Goal: Task Accomplishment & Management: Manage account settings

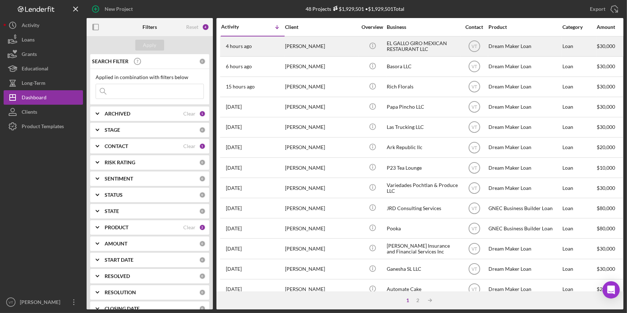
click at [282, 43] on div "4 hours ago [PERSON_NAME]" at bounding box center [252, 46] width 63 height 19
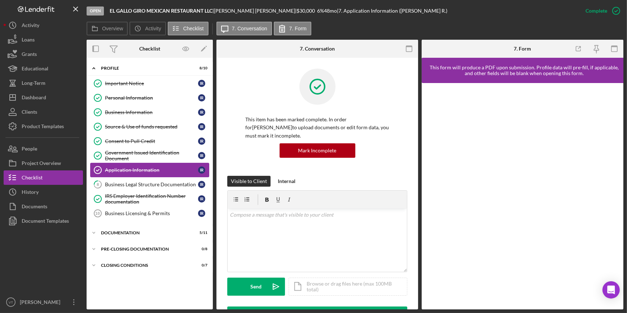
click at [137, 167] on div "Application Information" at bounding box center [151, 170] width 93 height 6
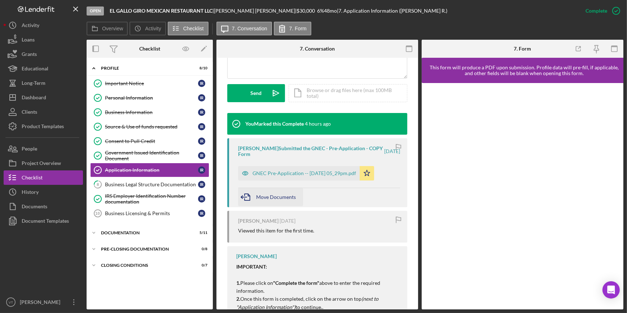
scroll to position [197, 0]
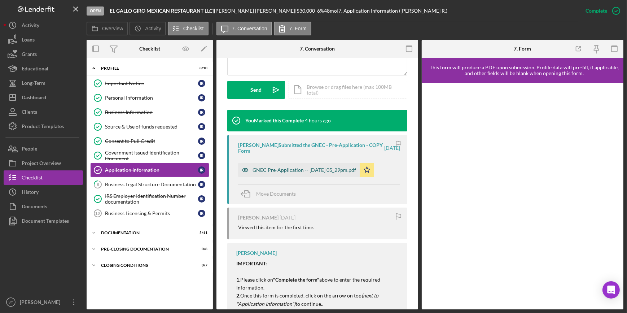
click at [264, 167] on div "GNEC Pre-Application -- 2025-09-05 05_29pm.pdf" at bounding box center [305, 170] width 104 height 6
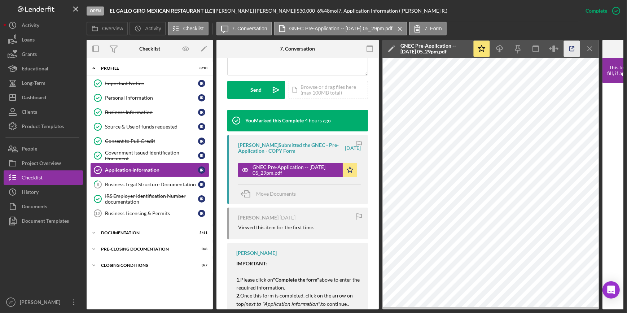
click at [571, 48] on icon "button" at bounding box center [572, 49] width 16 height 16
click at [100, 229] on icon "Icon/Expander" at bounding box center [94, 233] width 14 height 14
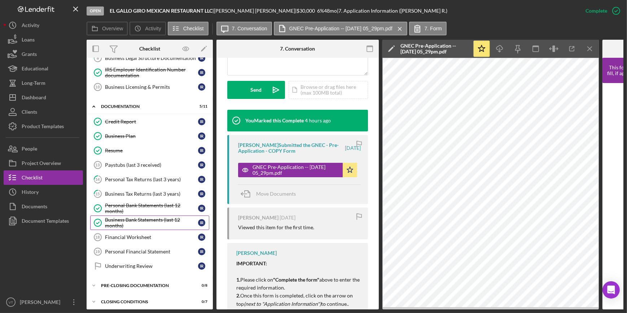
scroll to position [130, 0]
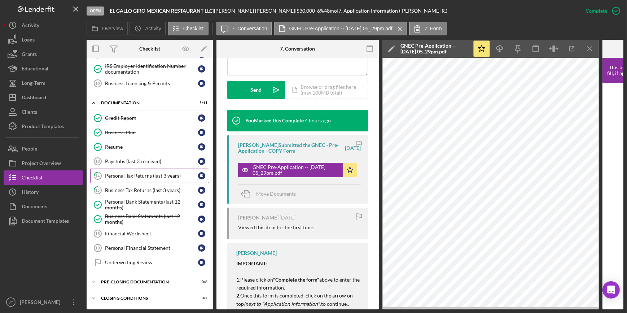
click at [123, 173] on div "Personal Tax Returns (last 3 years)" at bounding box center [151, 176] width 93 height 6
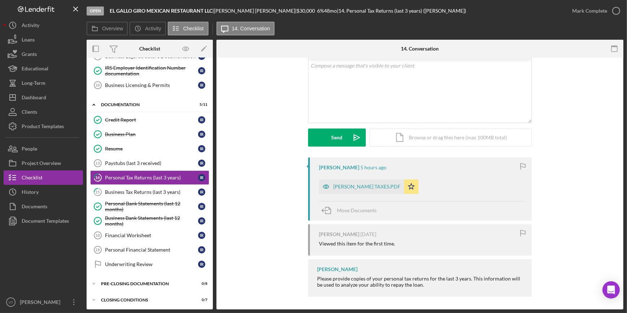
scroll to position [43, 0]
click at [329, 182] on icon "button" at bounding box center [326, 185] width 14 height 14
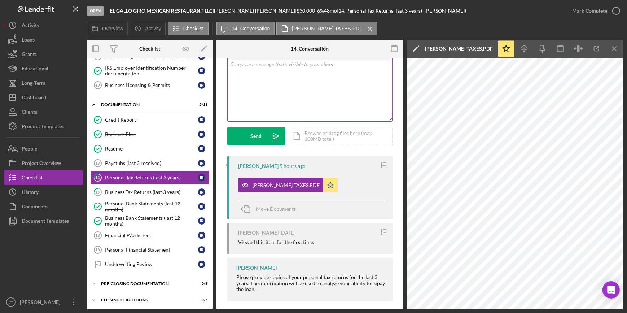
scroll to position [0, 0]
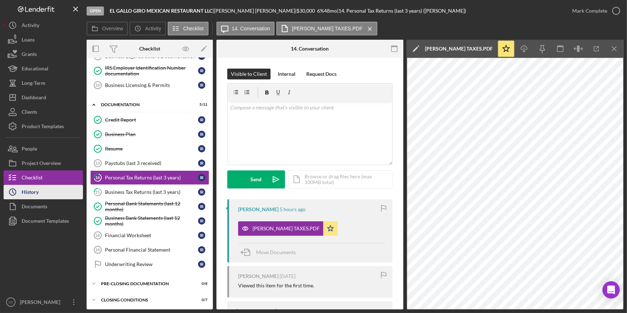
click at [51, 192] on button "Icon/History History" at bounding box center [43, 192] width 79 height 14
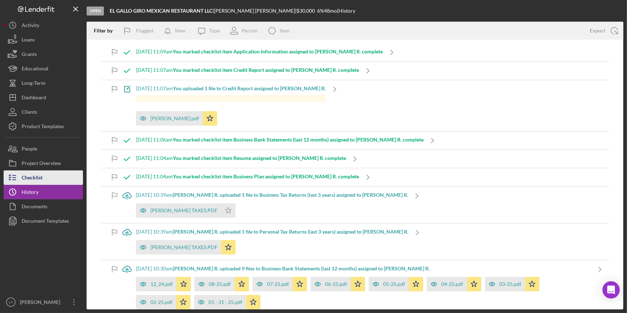
click at [62, 177] on button "Checklist" at bounding box center [43, 177] width 79 height 14
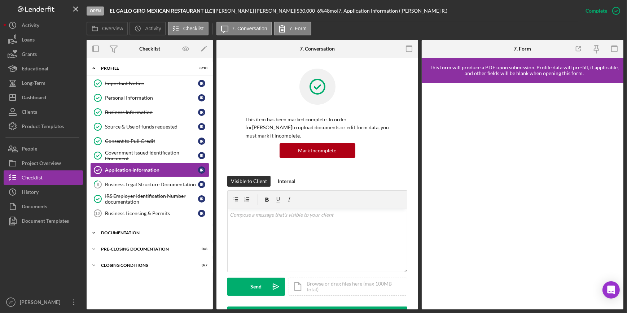
click at [105, 234] on div "Documentation" at bounding box center [152, 233] width 103 height 4
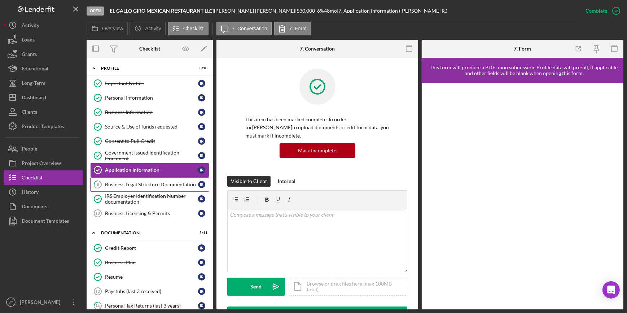
click at [118, 188] on link "8 Business Legal Structure Documentation I R" at bounding box center [149, 184] width 119 height 14
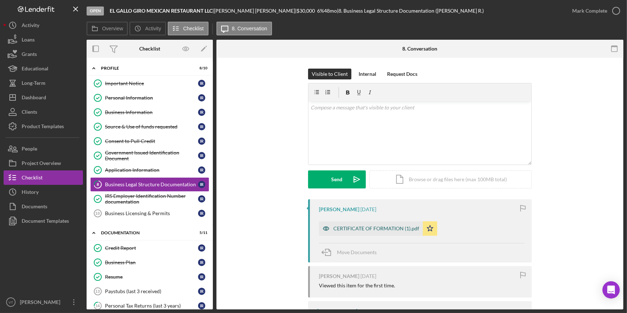
click at [343, 225] on div "CERTIFICATE OF FORMATION (1).pdf" at bounding box center [371, 228] width 104 height 14
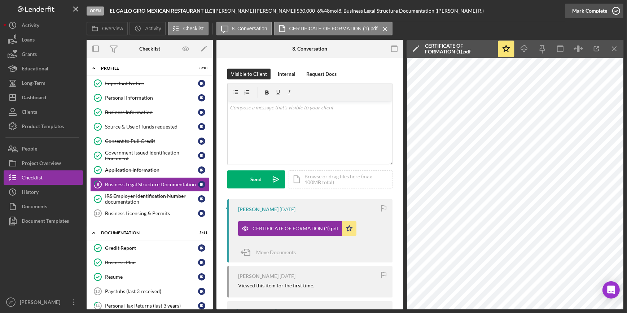
click at [594, 13] on div "Mark Complete" at bounding box center [590, 11] width 35 height 14
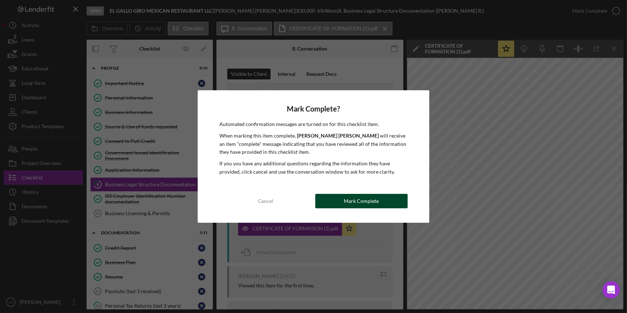
click at [388, 203] on button "Mark Complete" at bounding box center [362, 201] width 92 height 14
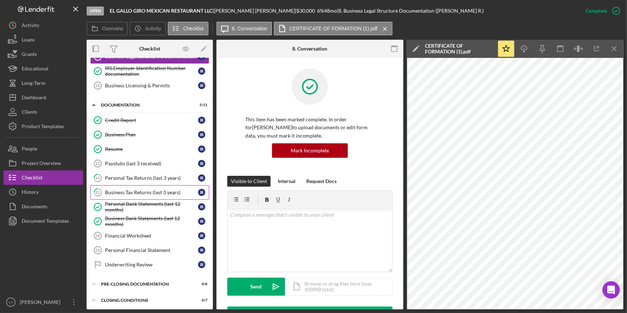
scroll to position [128, 0]
click at [125, 178] on div "Personal Tax Returns (last 3 years)" at bounding box center [151, 178] width 93 height 6
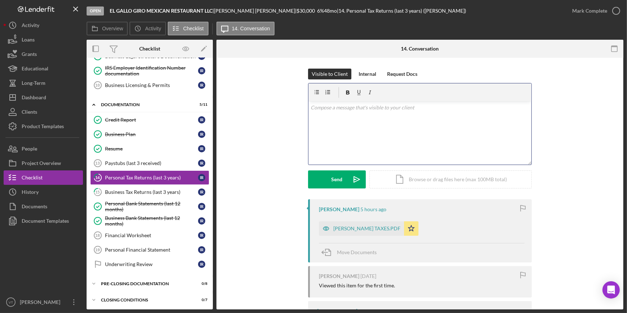
click at [319, 107] on p at bounding box center [420, 108] width 219 height 8
click at [323, 184] on button "Send Icon/icon-invite-send" at bounding box center [337, 179] width 58 height 18
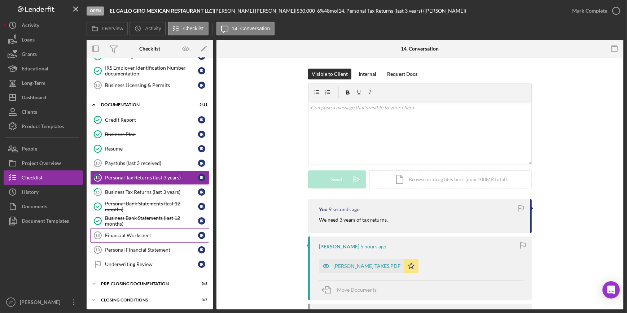
click at [147, 235] on div "Financial Worksheet" at bounding box center [151, 235] width 93 height 6
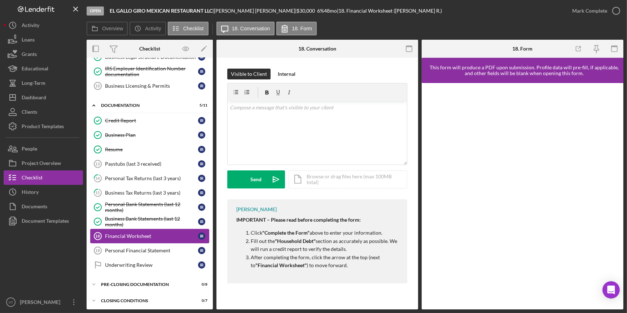
scroll to position [128, 0]
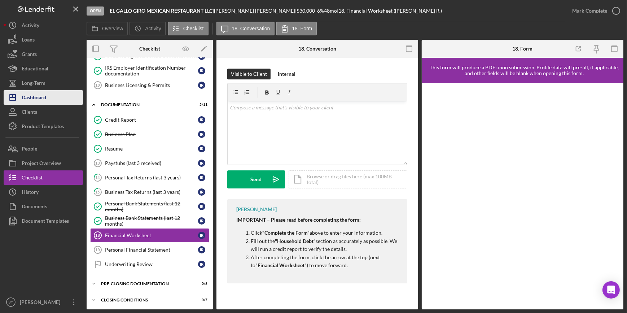
click at [58, 98] on button "Icon/Dashboard Dashboard" at bounding box center [43, 97] width 79 height 14
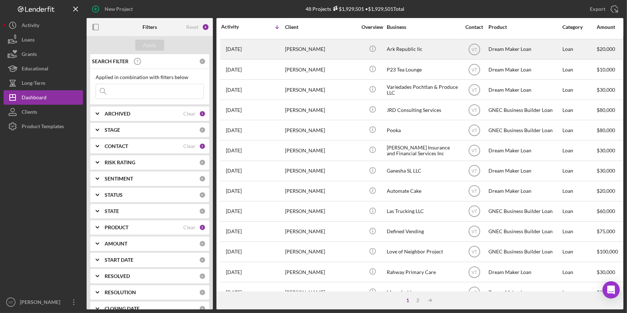
scroll to position [131, 0]
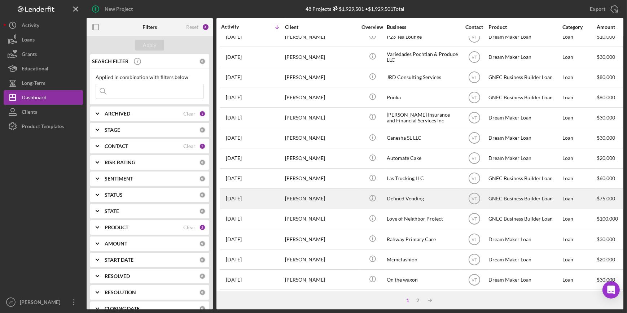
click at [294, 200] on div "Denise Joachim" at bounding box center [321, 198] width 72 height 19
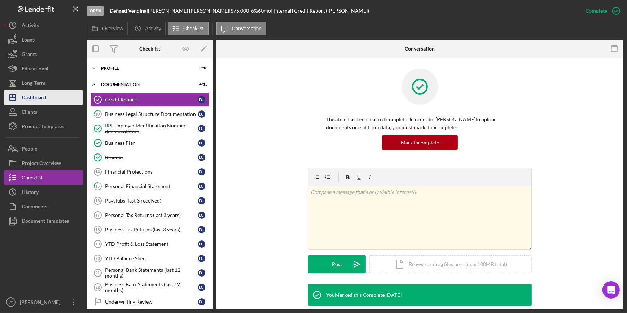
click at [49, 99] on button "Icon/Dashboard Dashboard" at bounding box center [43, 97] width 79 height 14
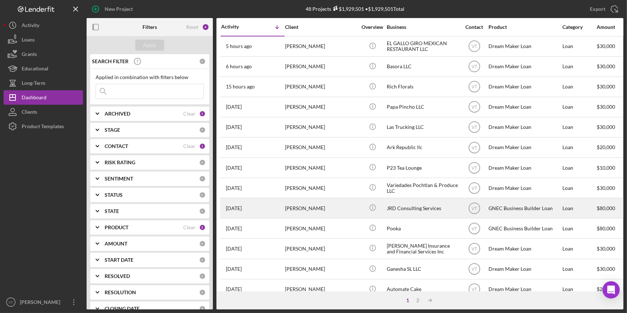
click at [306, 209] on div "Jarred DeWees" at bounding box center [321, 208] width 72 height 19
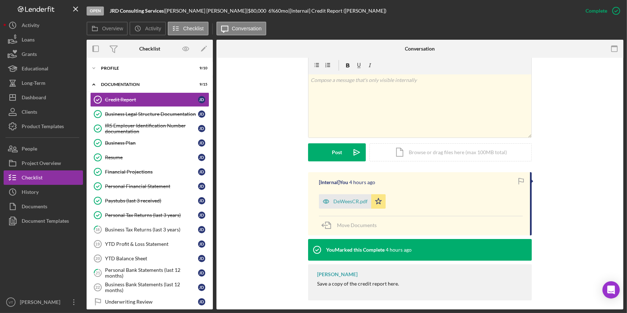
scroll to position [117, 0]
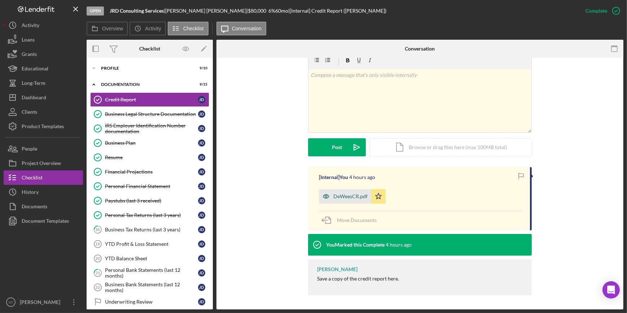
click at [350, 196] on div "DeWeesCR.pdf" at bounding box center [351, 196] width 34 height 6
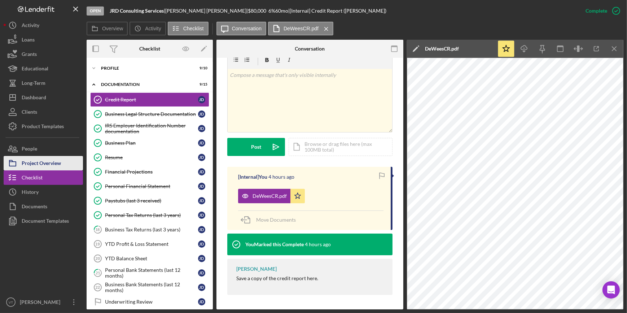
click at [47, 165] on div "Project Overview" at bounding box center [41, 164] width 39 height 16
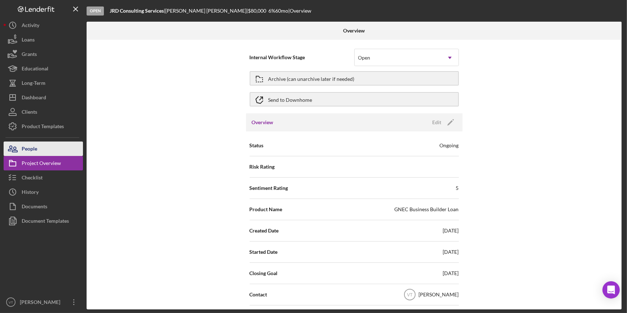
click at [51, 147] on button "People" at bounding box center [43, 149] width 79 height 14
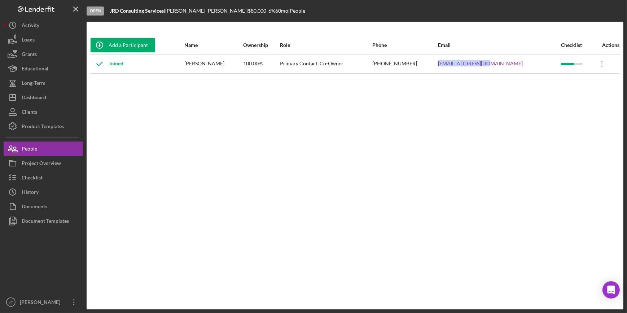
drag, startPoint x: 521, startPoint y: 61, endPoint x: 474, endPoint y: 67, distance: 48.0
click at [474, 67] on tr "Joined Jarred DeWees 100.00% Primary Contact, Co-Owner (609) 414-5657 jrdcsllc@…" at bounding box center [355, 63] width 530 height 19
copy tr "jrdcsllc@gmail.com"
drag, startPoint x: 164, startPoint y: 11, endPoint x: 108, endPoint y: 17, distance: 56.9
click at [108, 17] on div "Open JRD Consulting Services | Jarred DeWees | $80,000 $80,000 6 % 60 mo | Peop…" at bounding box center [355, 11] width 537 height 22
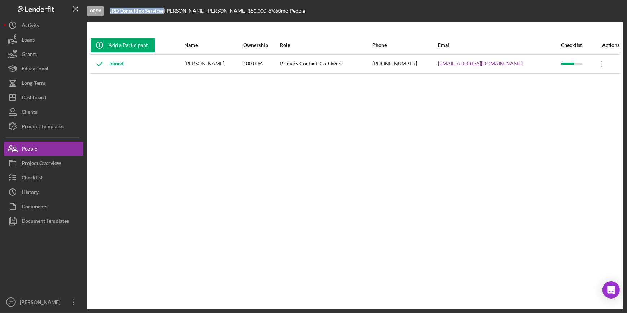
copy b "JRD Consulting Services"
click at [49, 160] on div "Project Overview" at bounding box center [41, 164] width 39 height 16
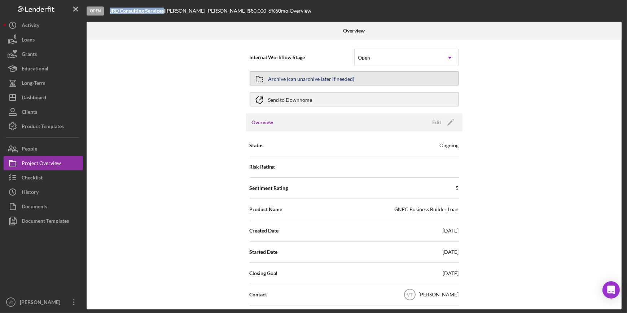
click at [364, 76] on button "Archive (can unarchive later if needed)" at bounding box center [354, 78] width 209 height 14
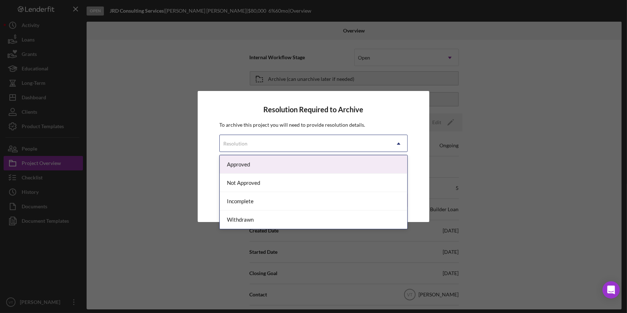
click at [399, 142] on icon "Icon/Dropdown Arrow" at bounding box center [398, 143] width 17 height 17
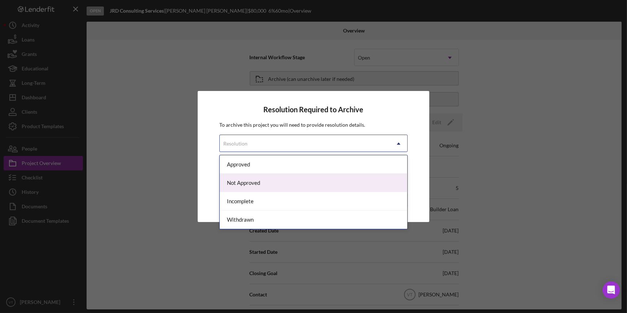
click at [338, 187] on div "Not Approved" at bounding box center [313, 183] width 187 height 18
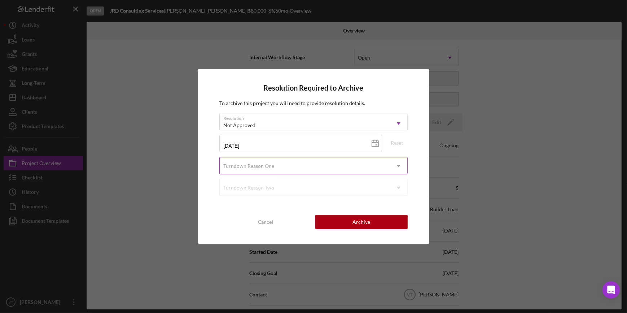
click at [319, 162] on div "Turndown Reason One" at bounding box center [305, 166] width 170 height 17
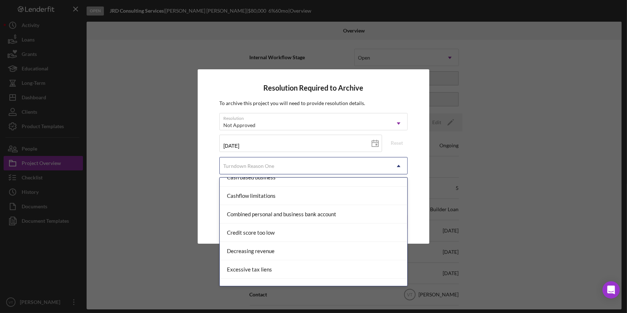
scroll to position [65, 0]
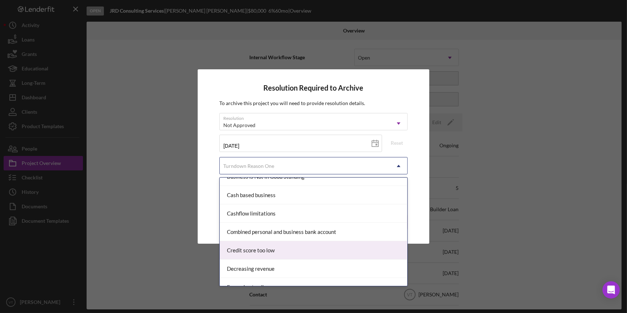
click at [286, 247] on div "Credit score too low" at bounding box center [313, 250] width 187 height 18
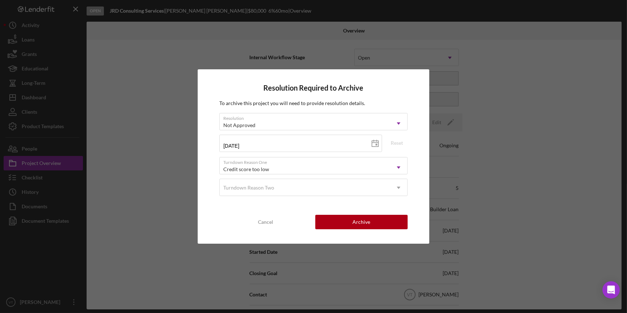
click at [349, 214] on div "Resolution Required to Archive To archive this project you will need to provide…" at bounding box center [313, 156] width 231 height 174
click at [349, 221] on button "Archive" at bounding box center [362, 222] width 92 height 14
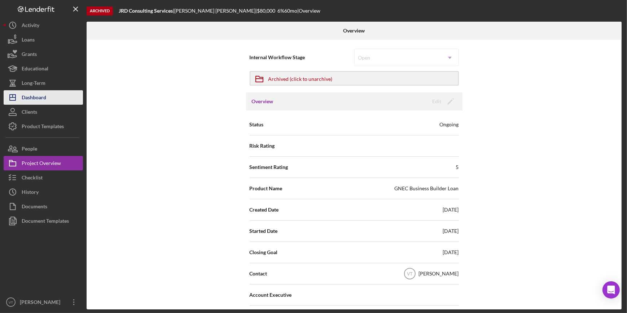
click at [41, 99] on div "Dashboard" at bounding box center [34, 98] width 25 height 16
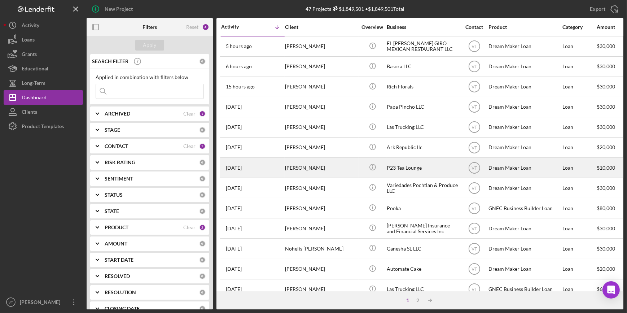
click at [297, 170] on div "[PERSON_NAME]" at bounding box center [321, 167] width 72 height 19
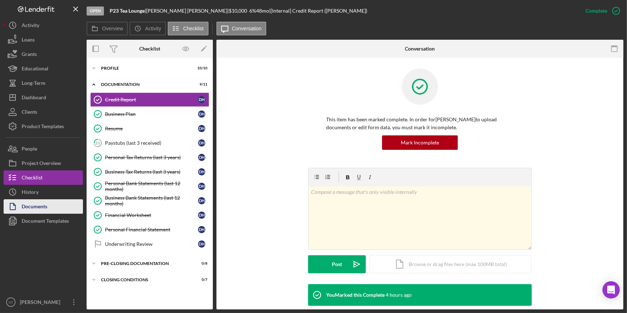
click at [43, 208] on div "Documents" at bounding box center [35, 207] width 26 height 16
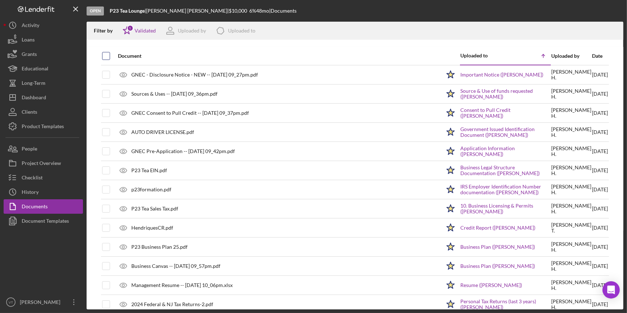
click at [105, 55] on input "checkbox" at bounding box center [106, 55] width 7 height 7
checkbox input "true"
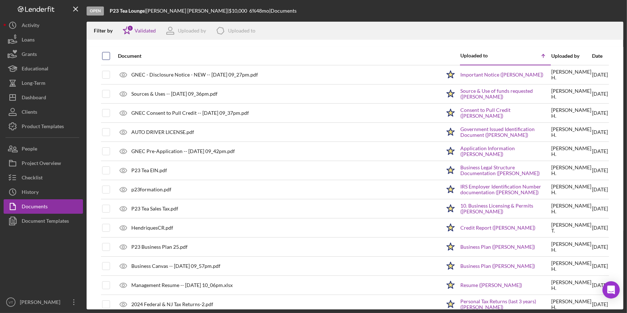
checkbox input "true"
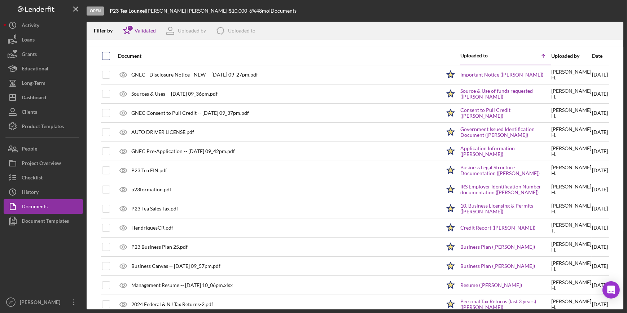
checkbox input "true"
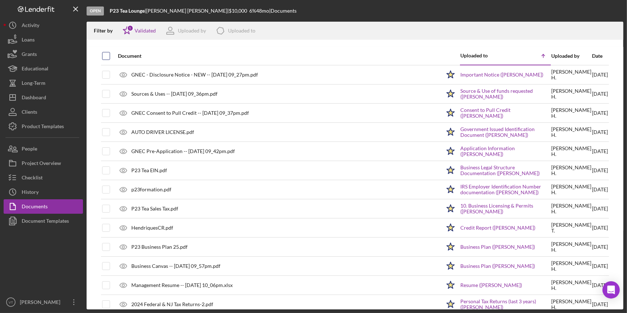
checkbox input "true"
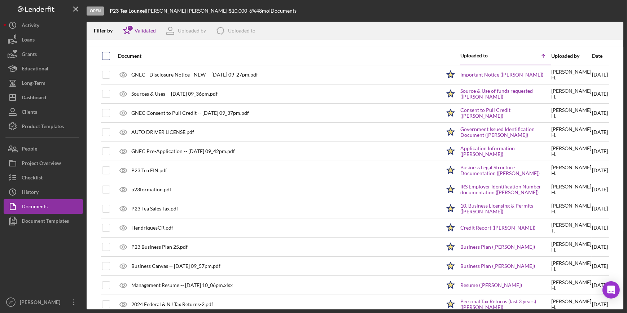
checkbox input "true"
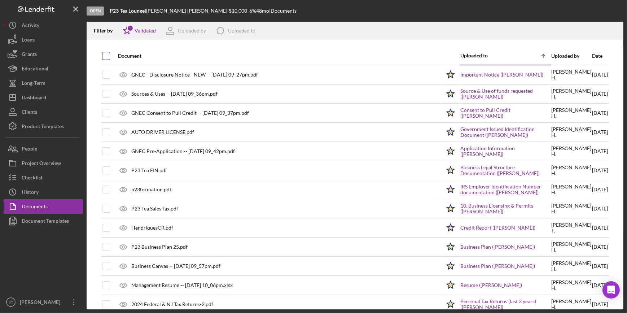
checkbox input "true"
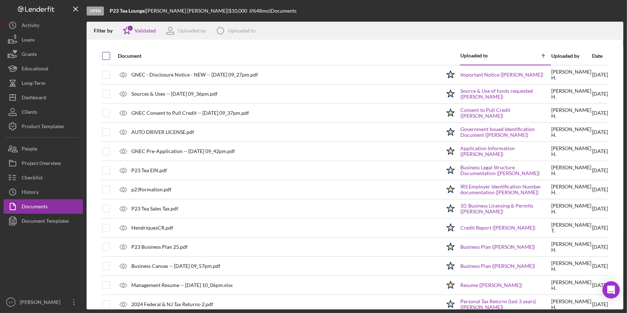
checkbox input "true"
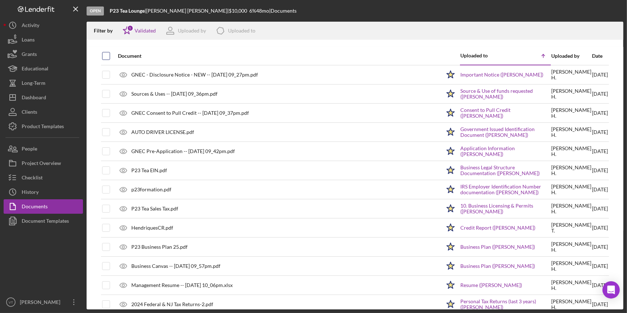
checkbox input "true"
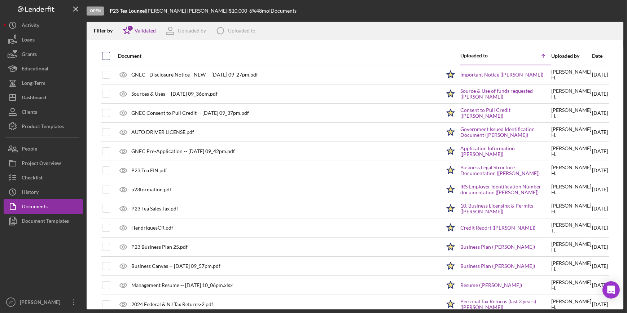
checkbox input "true"
click at [614, 29] on icon "Icon/Download" at bounding box center [615, 31] width 16 height 16
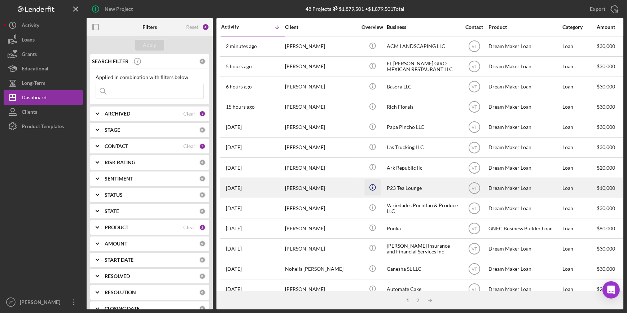
click at [374, 192] on icon "Icon/Info" at bounding box center [373, 187] width 16 height 16
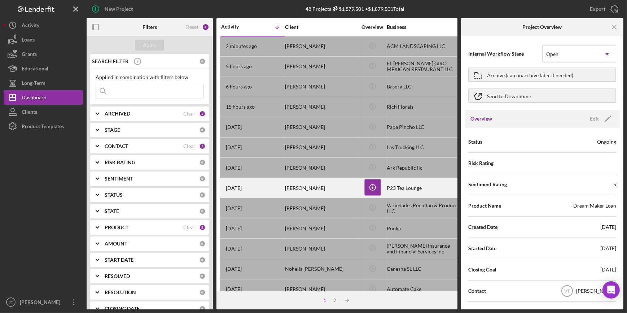
click at [281, 188] on div "2 days ago Dandra Henriques" at bounding box center [252, 187] width 63 height 19
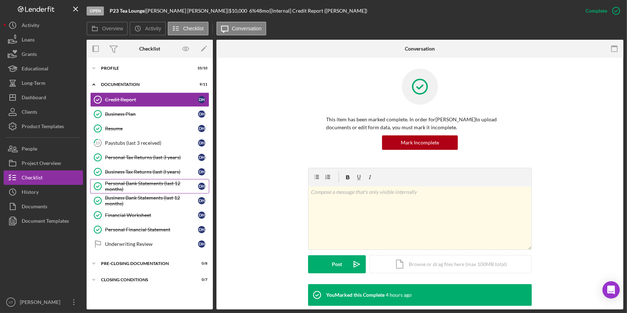
click at [122, 181] on div "Personal Bank Statements (last 12 months)" at bounding box center [151, 186] width 93 height 12
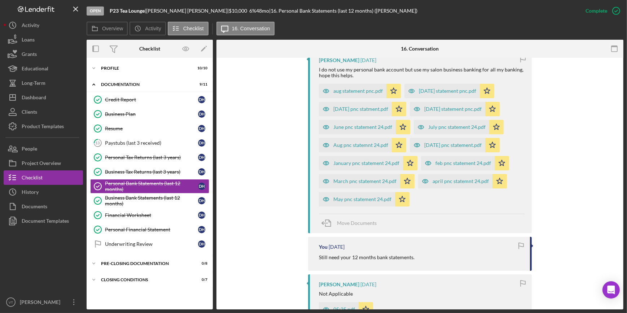
scroll to position [262, 0]
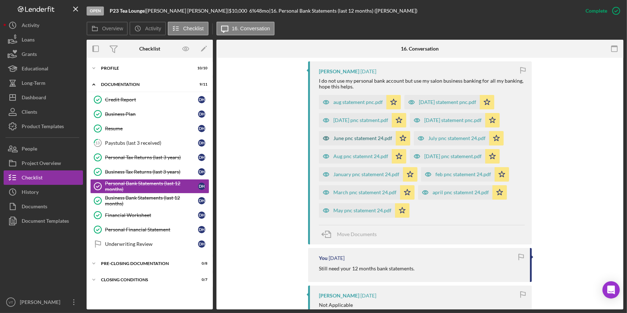
click at [360, 136] on div "June pnc statement 24.pdf" at bounding box center [363, 138] width 59 height 6
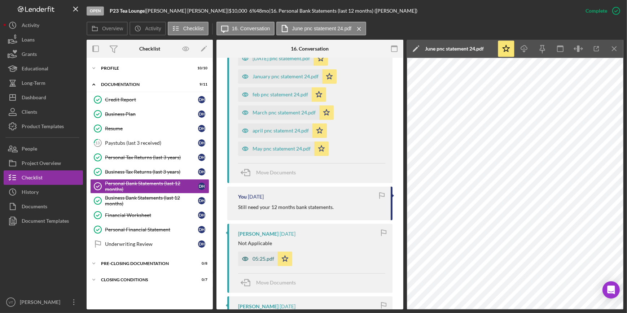
scroll to position [467, 0]
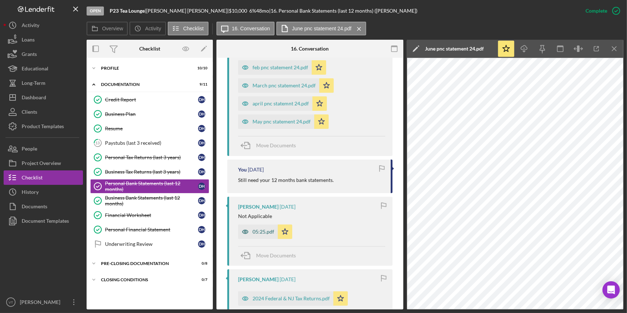
click at [264, 227] on div "05:25.pdf" at bounding box center [258, 232] width 40 height 14
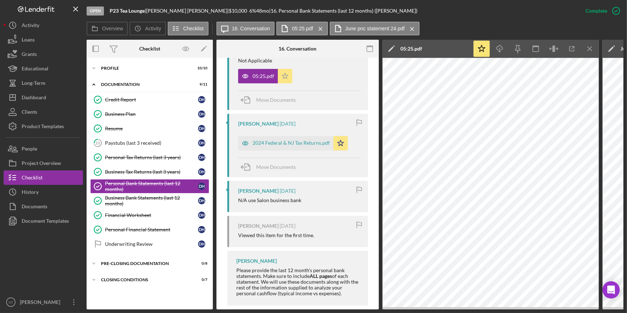
scroll to position [632, 0]
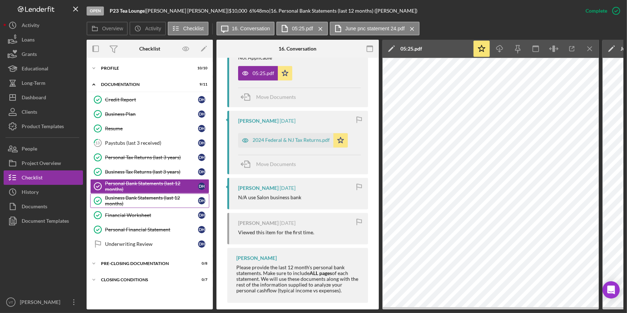
click at [153, 196] on div "Business Bank Statements (last 12 months)" at bounding box center [151, 201] width 93 height 12
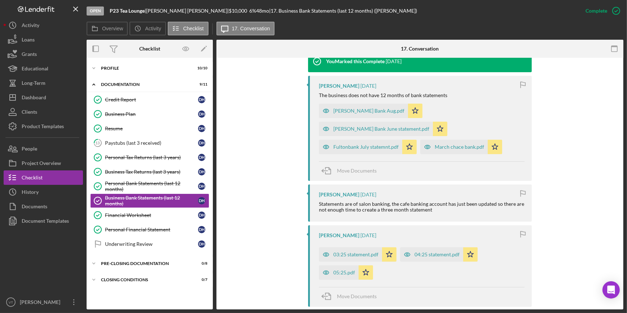
scroll to position [295, 0]
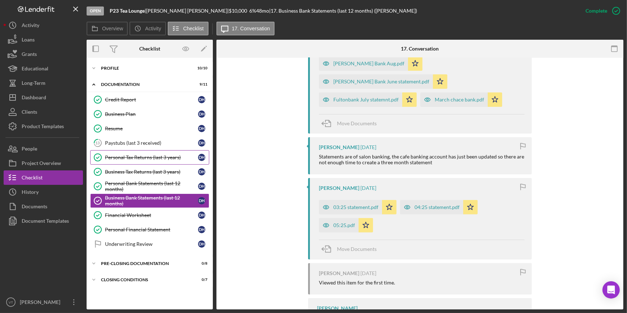
click at [143, 158] on div "Personal Tax Returns (last 3 years)" at bounding box center [151, 158] width 93 height 6
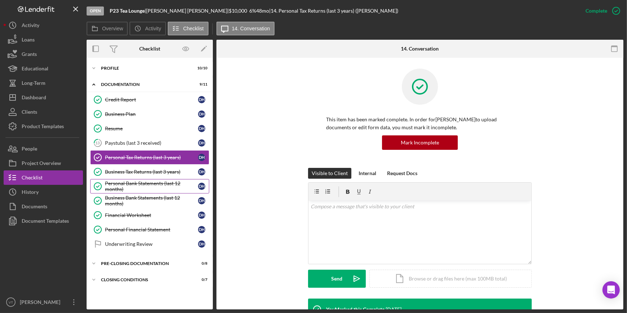
click at [146, 183] on div "Personal Bank Statements (last 12 months)" at bounding box center [151, 186] width 93 height 12
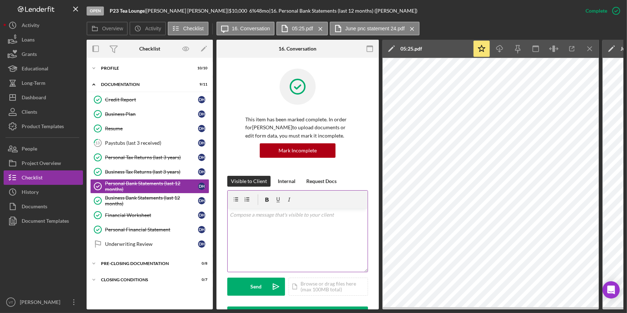
click at [243, 212] on p at bounding box center [298, 215] width 136 height 8
click at [264, 213] on p "PLease provide 312 months of prsonal bank statements." at bounding box center [298, 215] width 136 height 8
drag, startPoint x: 298, startPoint y: 214, endPoint x: 308, endPoint y: 247, distance: 33.8
click at [308, 247] on div "v Color teal Color pink Remove color Add row above Add row below Add column bef…" at bounding box center [298, 240] width 140 height 63
click at [353, 214] on p "Please provide 12 months of prsonal bank statements." at bounding box center [298, 215] width 136 height 8
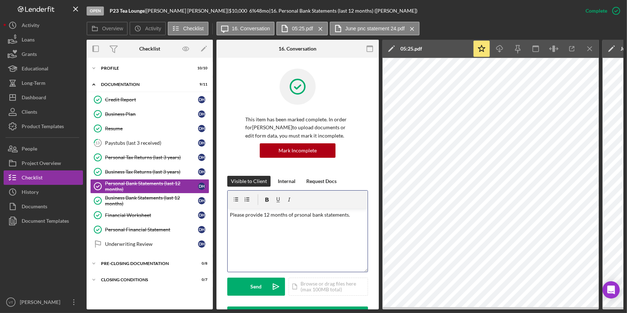
click at [296, 215] on p "Please provide 12 months of prsonal bank statements." at bounding box center [298, 215] width 136 height 8
click at [301, 244] on div "v Color teal Color pink Remove color Add row above Add row below Add column bef…" at bounding box center [298, 240] width 140 height 63
click at [353, 211] on p "Please provide 12 months of personal bank statements." at bounding box center [298, 215] width 136 height 8
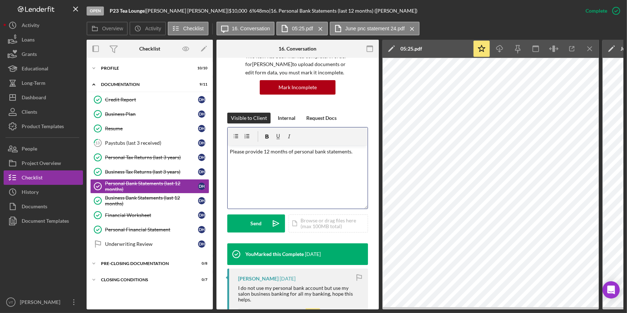
scroll to position [65, 0]
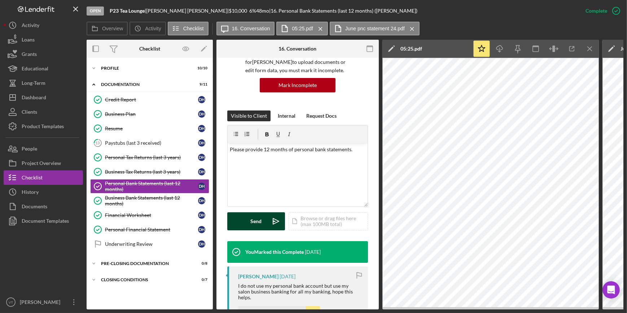
click at [252, 220] on div "Send" at bounding box center [256, 221] width 11 height 18
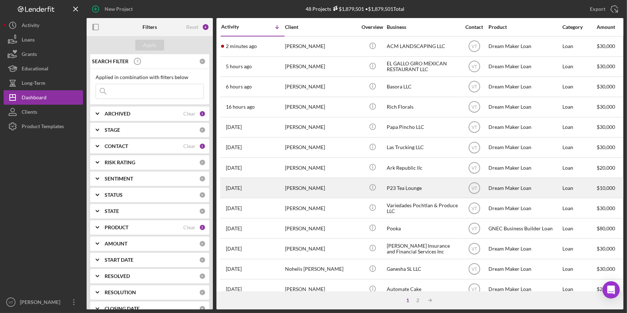
click at [337, 185] on div "[PERSON_NAME]" at bounding box center [321, 187] width 72 height 19
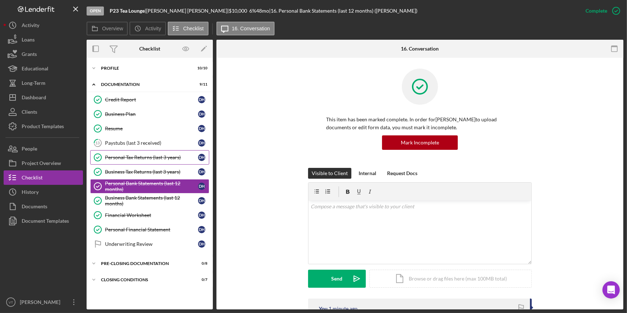
click at [144, 155] on div "Personal Tax Returns (last 3 years)" at bounding box center [151, 158] width 93 height 6
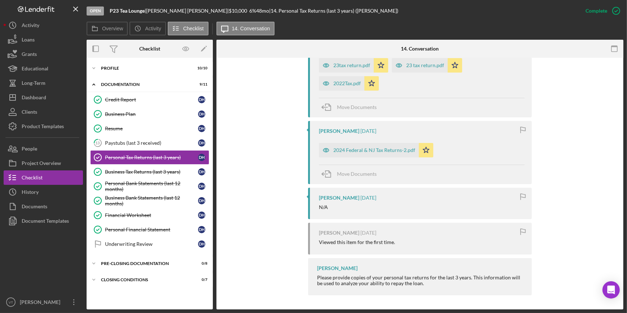
scroll to position [288, 0]
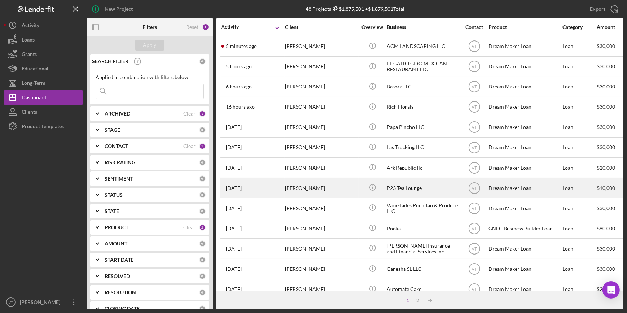
click at [399, 188] on div "P23 Tea Lounge" at bounding box center [423, 187] width 72 height 19
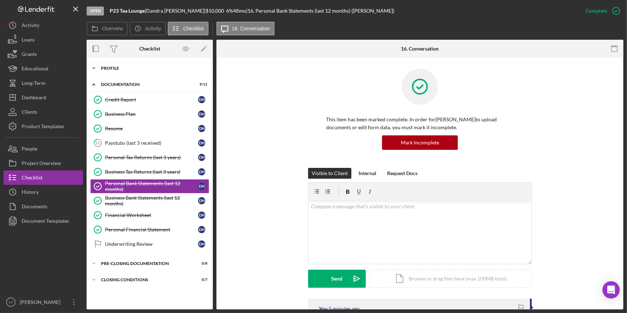
click at [100, 65] on icon "Icon/Expander" at bounding box center [94, 68] width 14 height 14
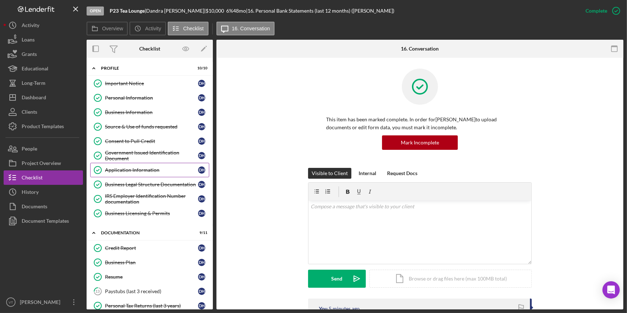
click at [145, 168] on div "Application Information" at bounding box center [151, 170] width 93 height 6
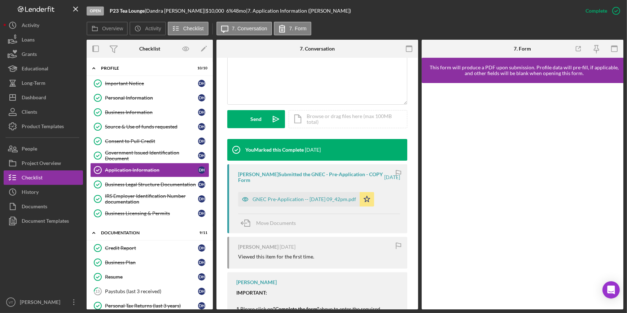
scroll to position [197, 0]
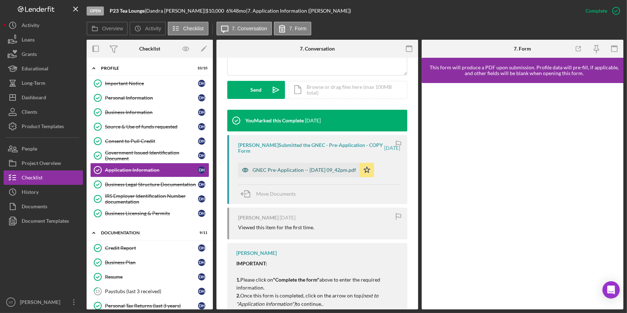
click at [297, 173] on div "GNEC Pre-Application -- [DATE] 09_42pm.pdf" at bounding box center [305, 170] width 104 height 6
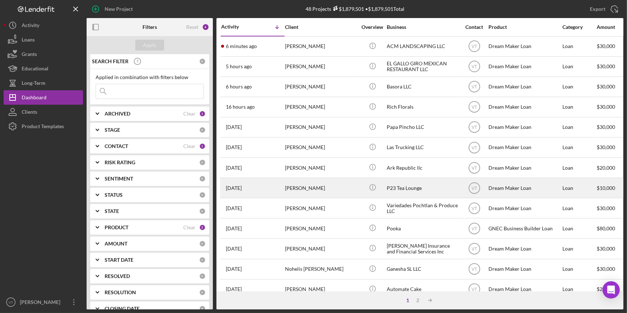
click at [412, 189] on div "P23 Tea Lounge" at bounding box center [423, 187] width 72 height 19
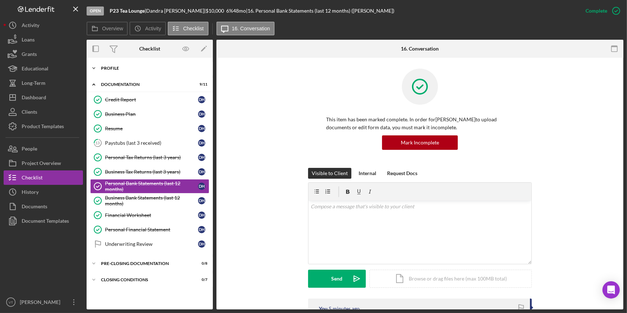
click at [99, 65] on icon "Icon/Expander" at bounding box center [94, 68] width 14 height 14
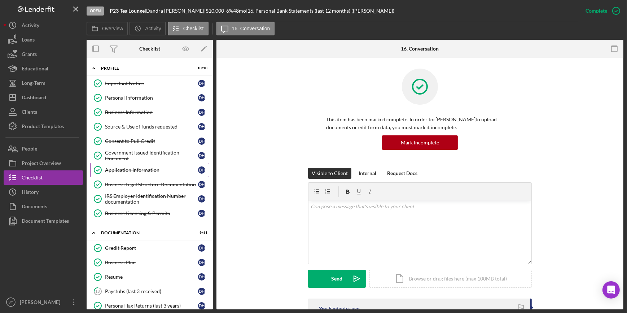
click at [148, 171] on div "Application Information" at bounding box center [151, 170] width 93 height 6
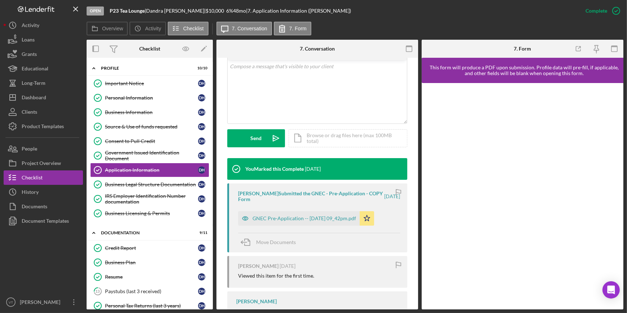
scroll to position [164, 0]
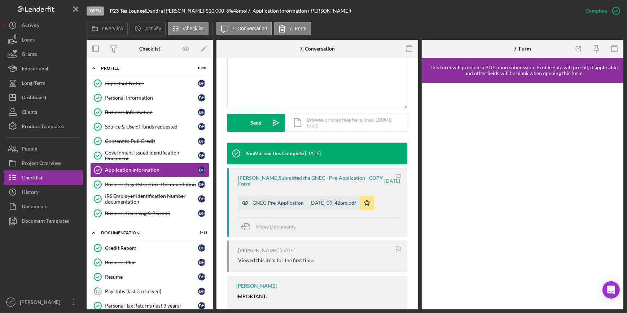
click at [296, 203] on div "GNEC Pre-Application -- [DATE] 09_42pm.pdf" at bounding box center [305, 203] width 104 height 6
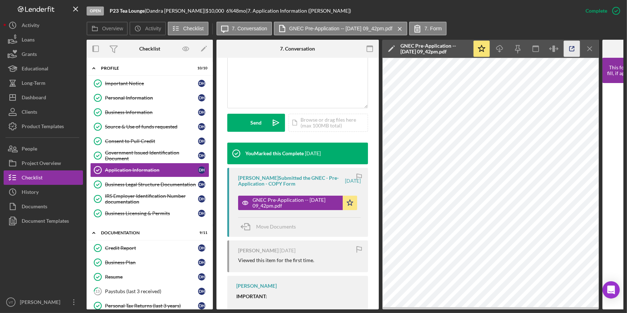
click at [573, 49] on icon "button" at bounding box center [572, 49] width 16 height 16
